Goal: Transaction & Acquisition: Purchase product/service

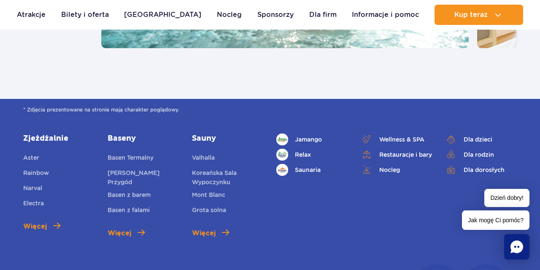
scroll to position [1098, 0]
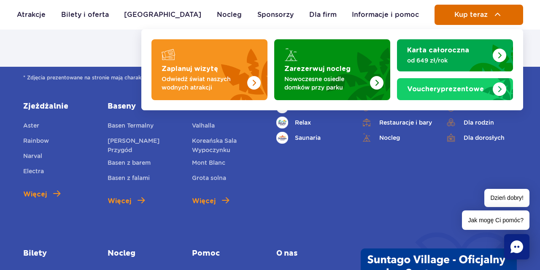
click at [439, 14] on button "Kup teraz" at bounding box center [479, 15] width 89 height 20
click at [500, 18] on img at bounding box center [498, 15] width 10 height 10
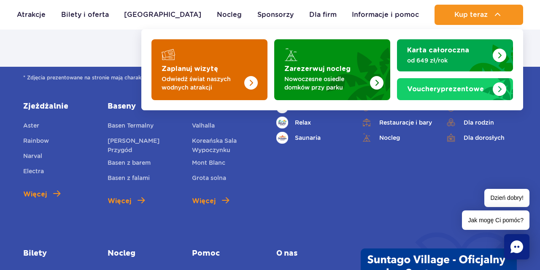
click at [221, 77] on p "Odwiedź świat naszych wodnych atrakcji" at bounding box center [203, 83] width 82 height 17
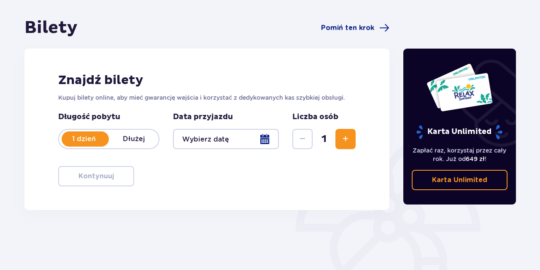
scroll to position [73, 0]
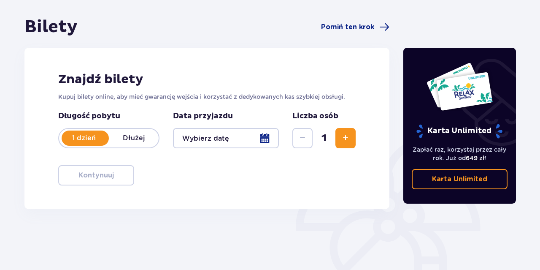
click at [244, 136] on div at bounding box center [226, 138] width 106 height 20
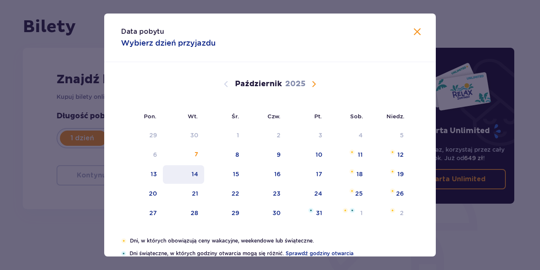
click at [195, 174] on div "14" at bounding box center [195, 174] width 7 height 8
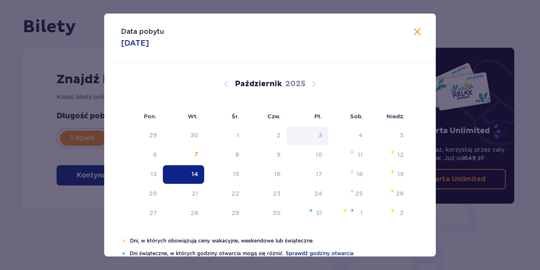
type input "[DATE]"
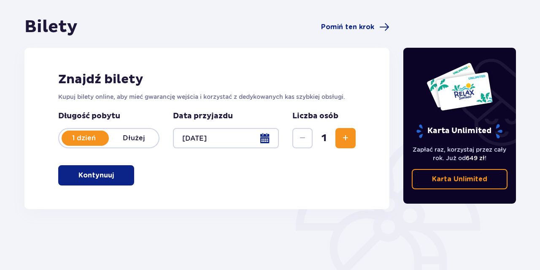
click at [350, 140] on span "Zwiększ" at bounding box center [346, 138] width 10 height 10
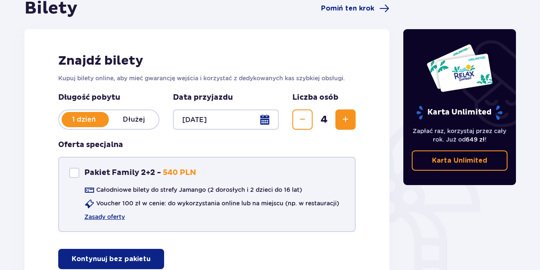
scroll to position [165, 0]
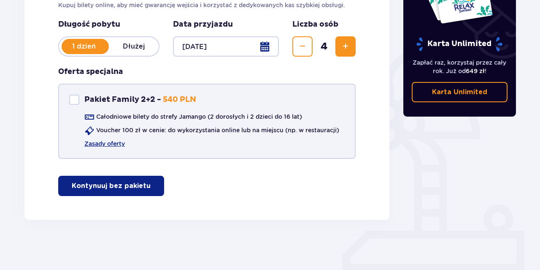
click at [77, 98] on div "Pakiet Family 2+2" at bounding box center [74, 100] width 10 height 10
checkbox input "true"
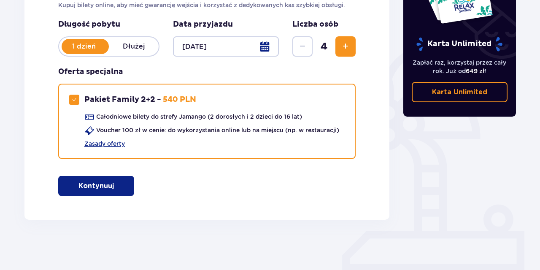
click at [111, 186] on span "button" at bounding box center [116, 186] width 10 height 10
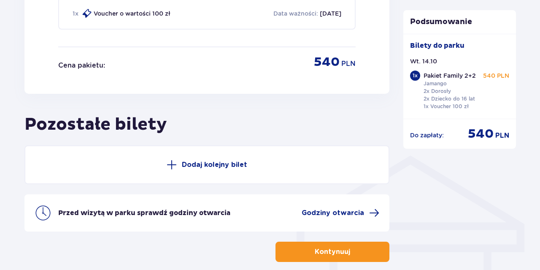
scroll to position [572, 0]
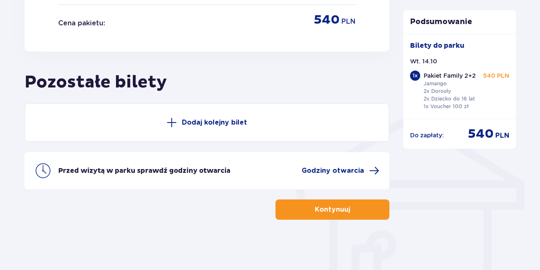
click at [385, 173] on div "Przed wizytą w parku sprawdź godziny otwarcia Godziny otwarcia" at bounding box center [206, 170] width 365 height 37
click at [376, 173] on span at bounding box center [374, 170] width 10 height 10
